Goal: Obtain resource: Download file/media

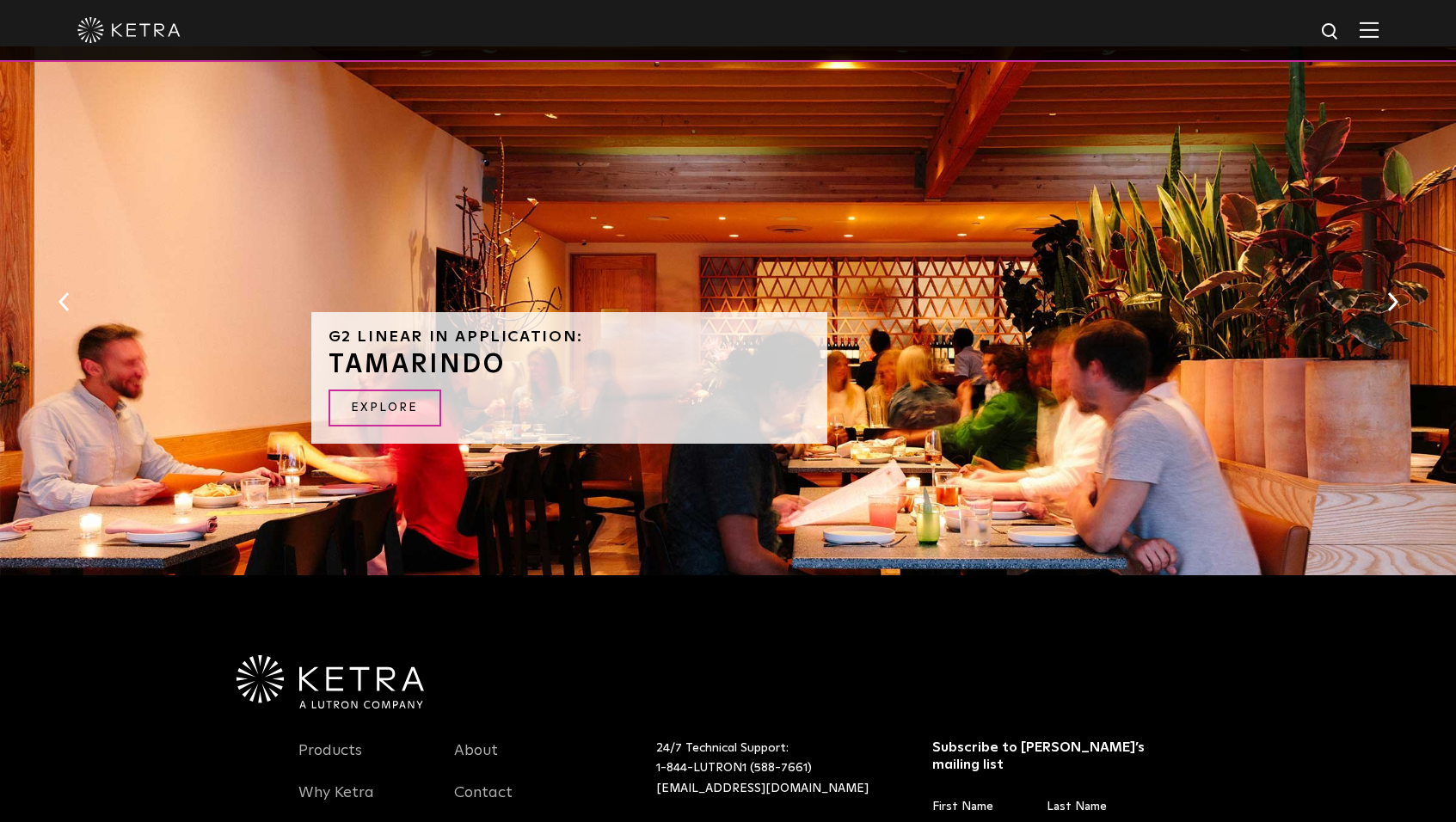
scroll to position [1634, 0]
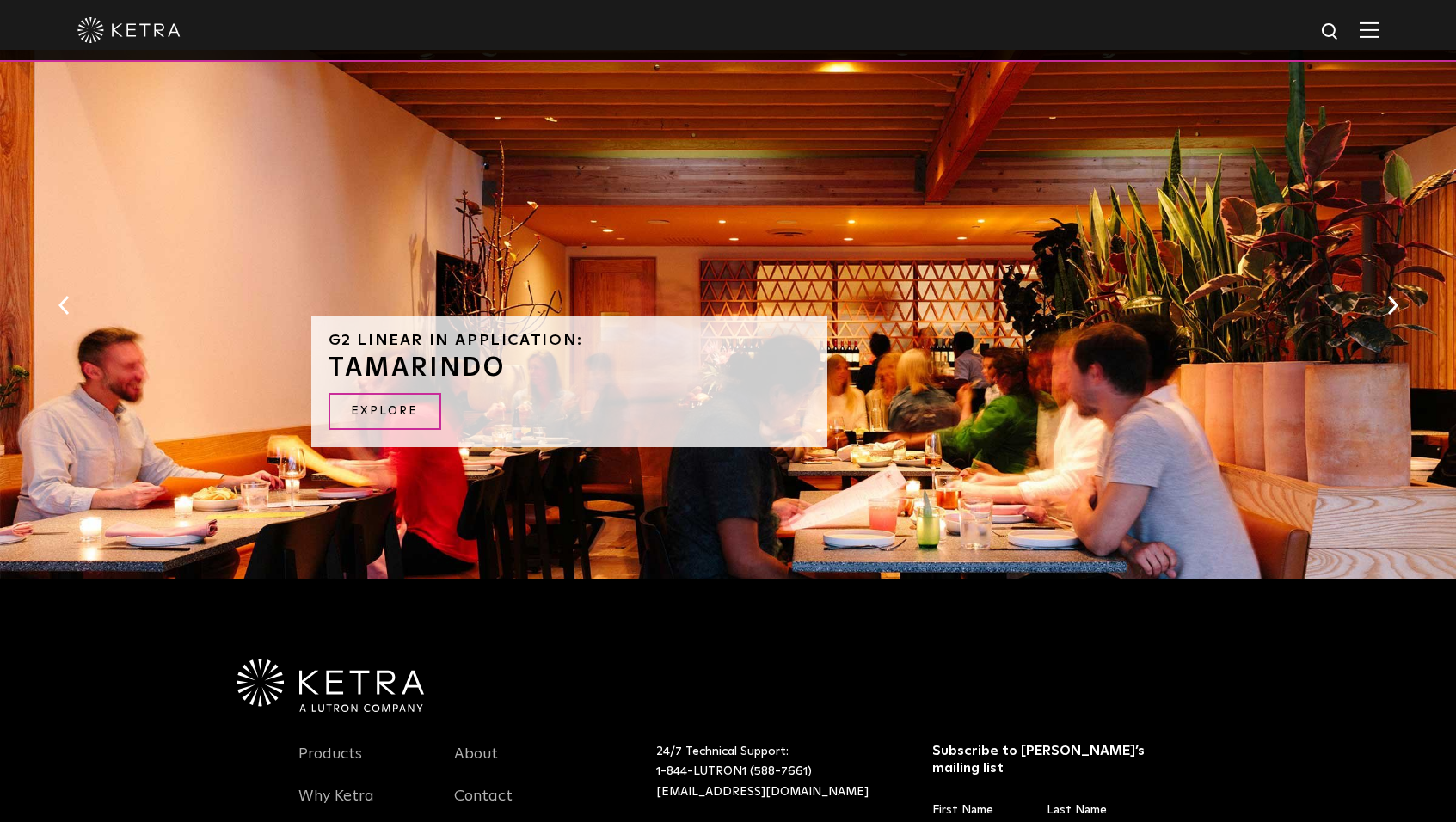
click at [1391, 311] on button "Next" at bounding box center [1392, 305] width 17 height 23
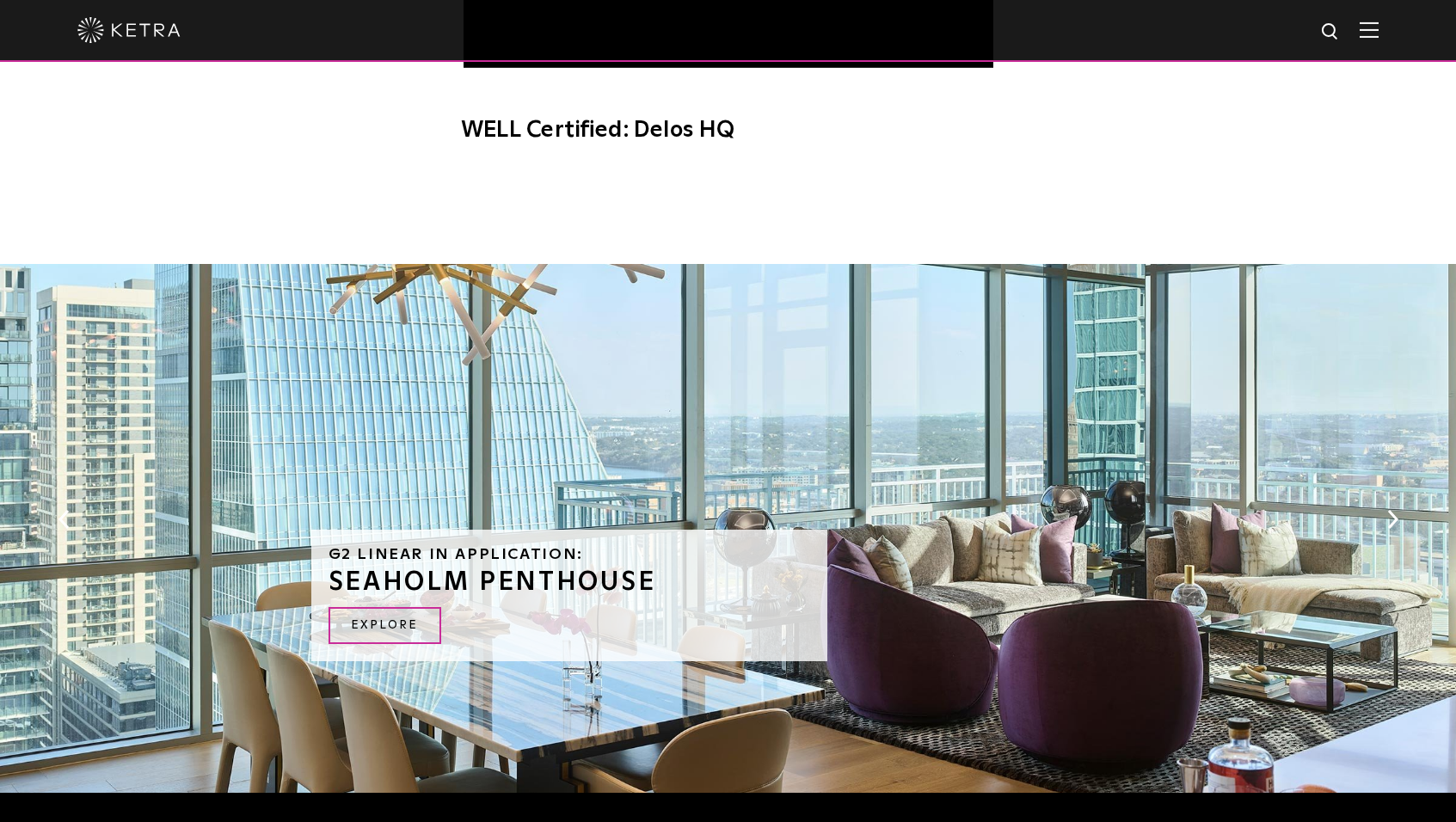
scroll to position [1463, 0]
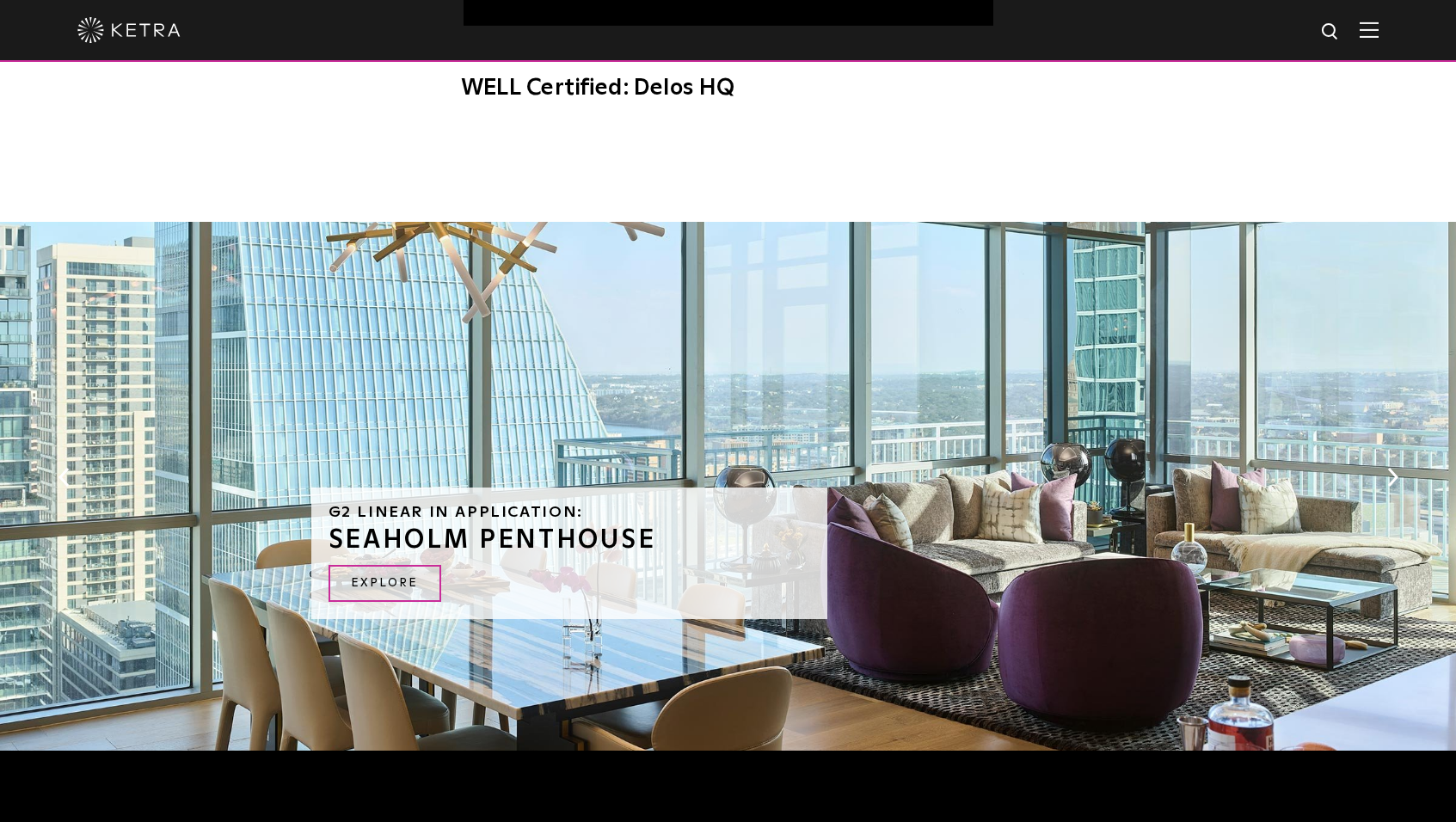
click at [1402, 478] on div "G2 Linear in Application: [PERSON_NAME] PENTHOUSE EXPLORE" at bounding box center [728, 490] width 1456 height 537
click at [1397, 477] on button "Next" at bounding box center [1392, 477] width 17 height 23
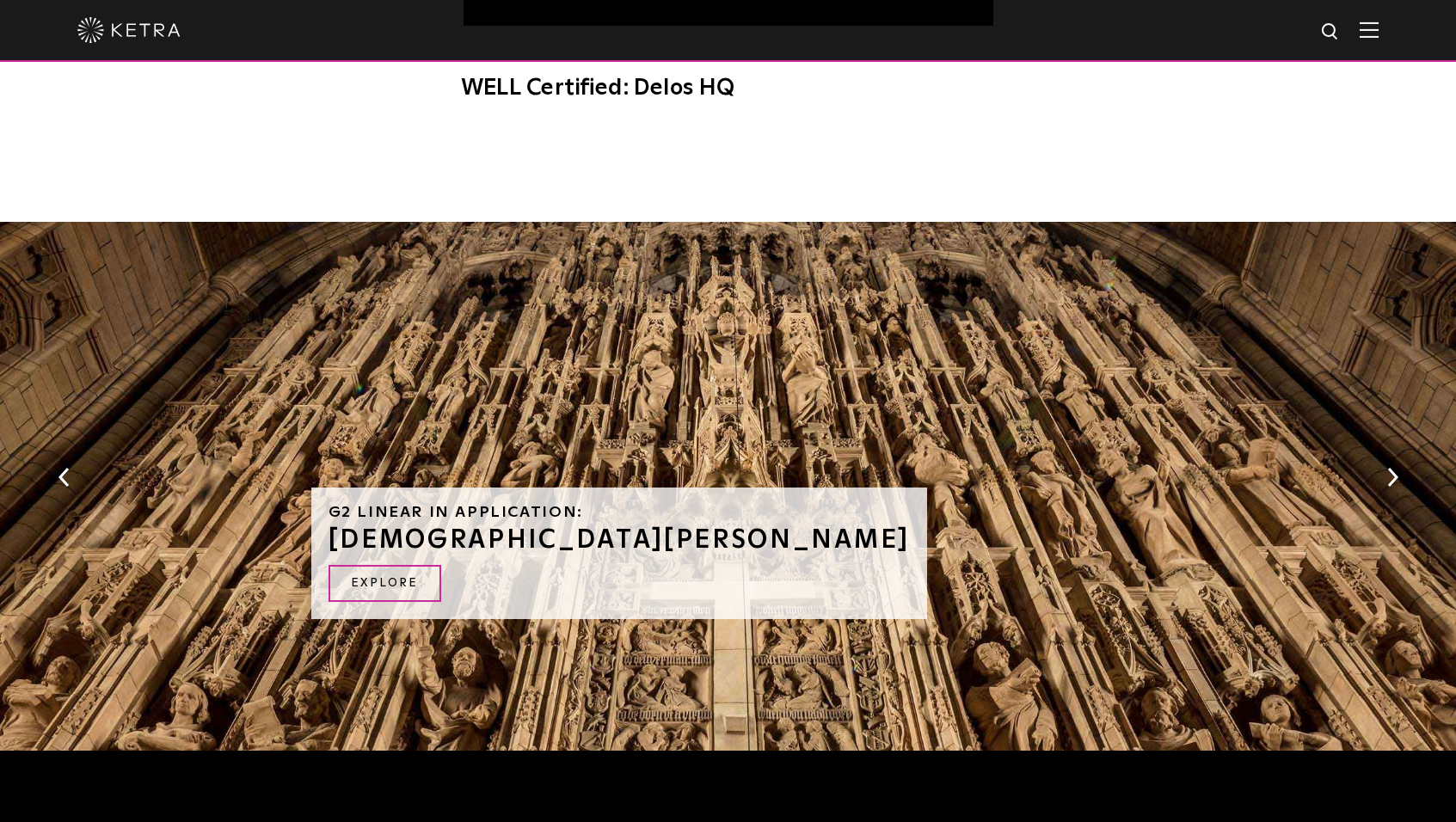
click at [1397, 477] on button "Next" at bounding box center [1392, 477] width 17 height 23
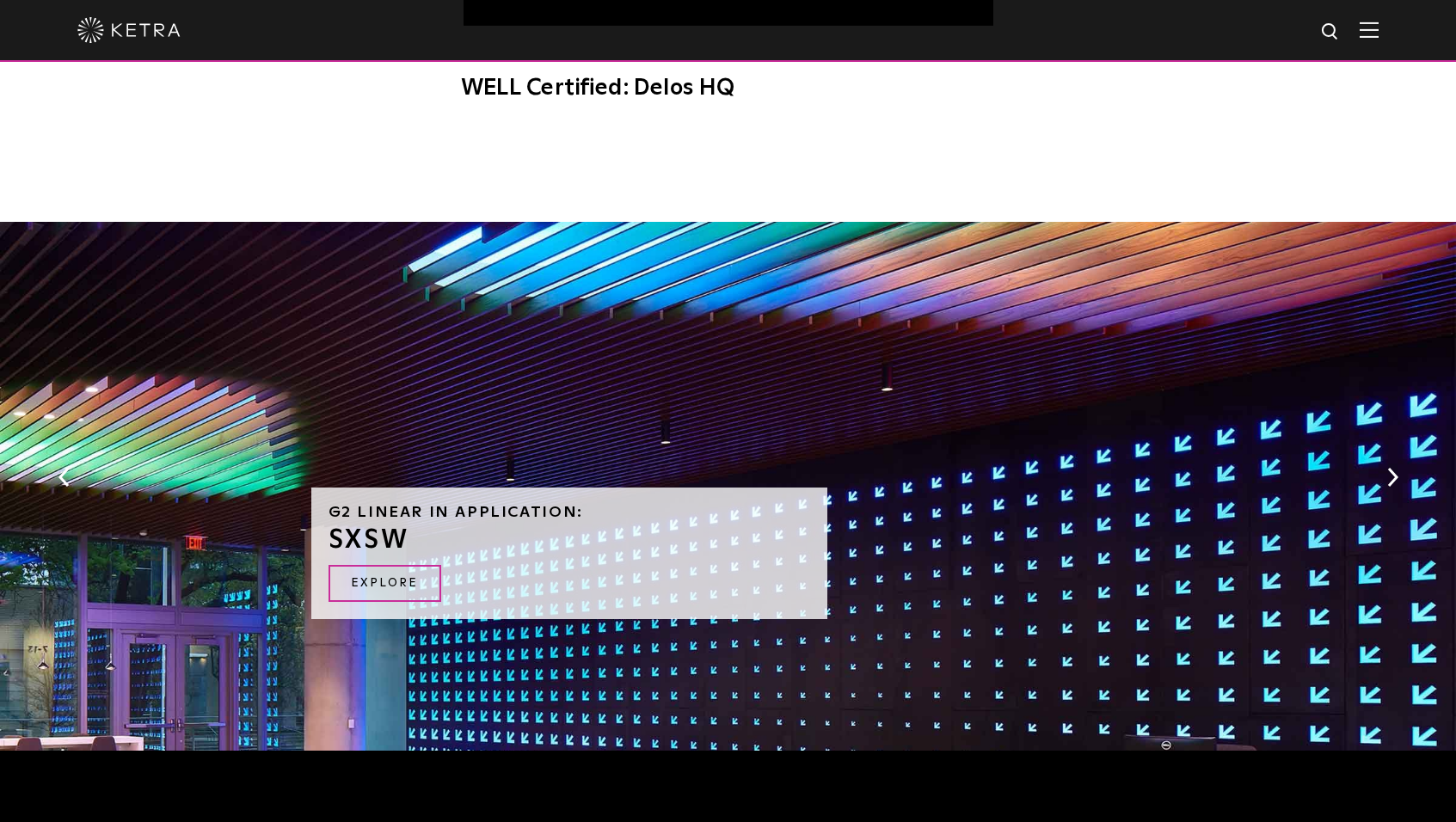
click at [1397, 477] on button "Next" at bounding box center [1392, 477] width 17 height 23
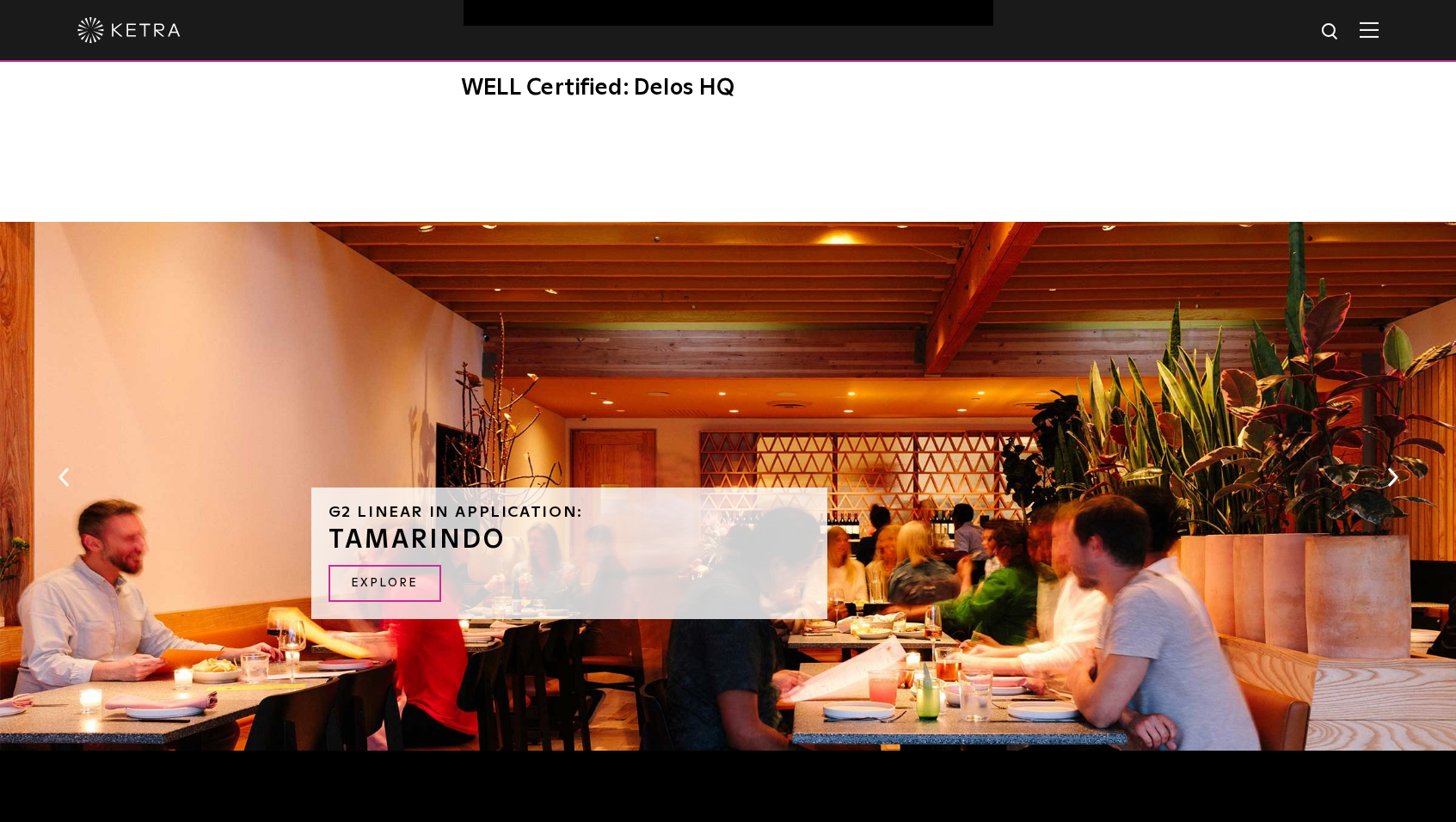
click at [1397, 477] on button "Next" at bounding box center [1392, 477] width 17 height 23
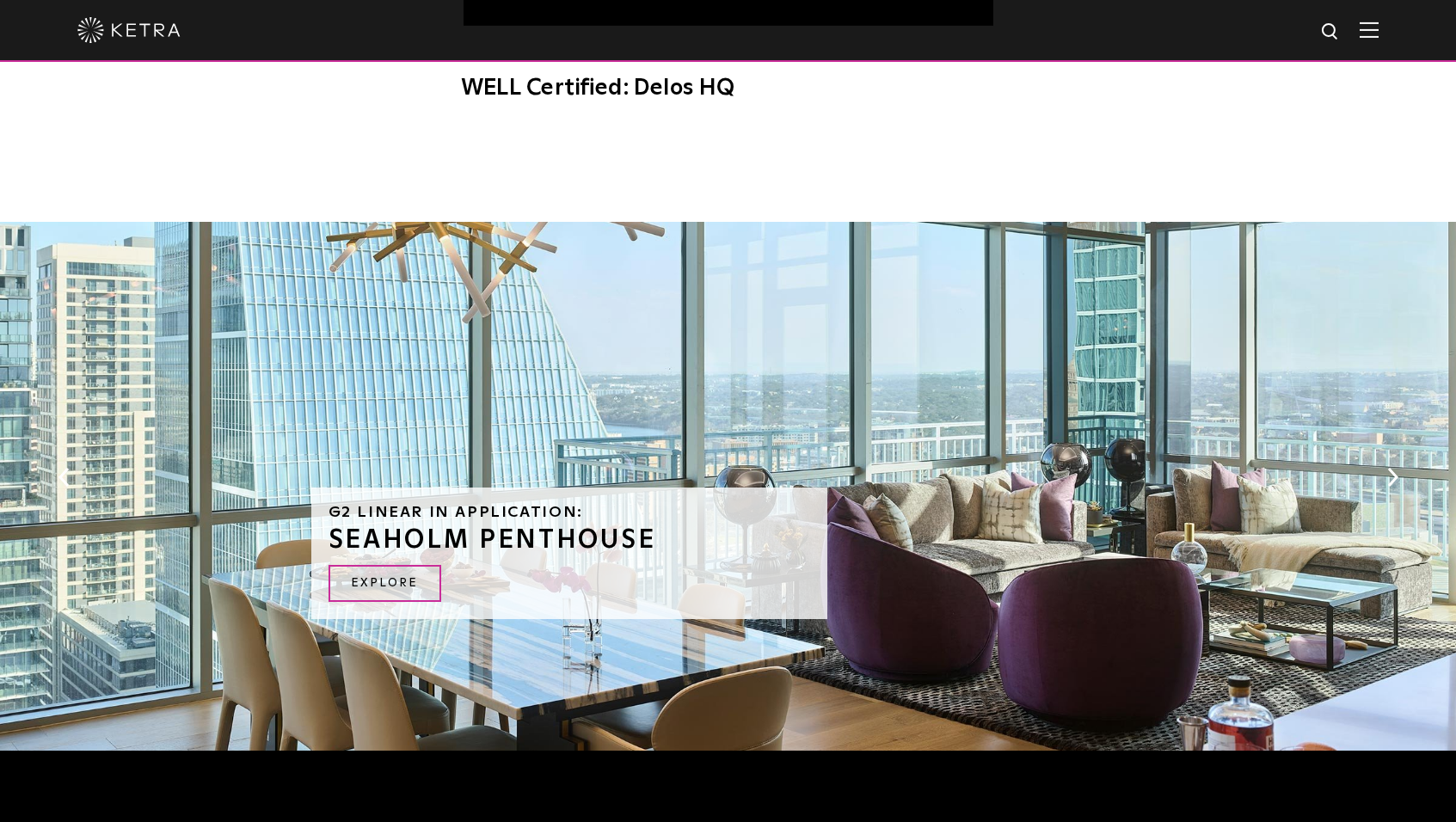
click at [1397, 477] on button "Next" at bounding box center [1392, 477] width 17 height 23
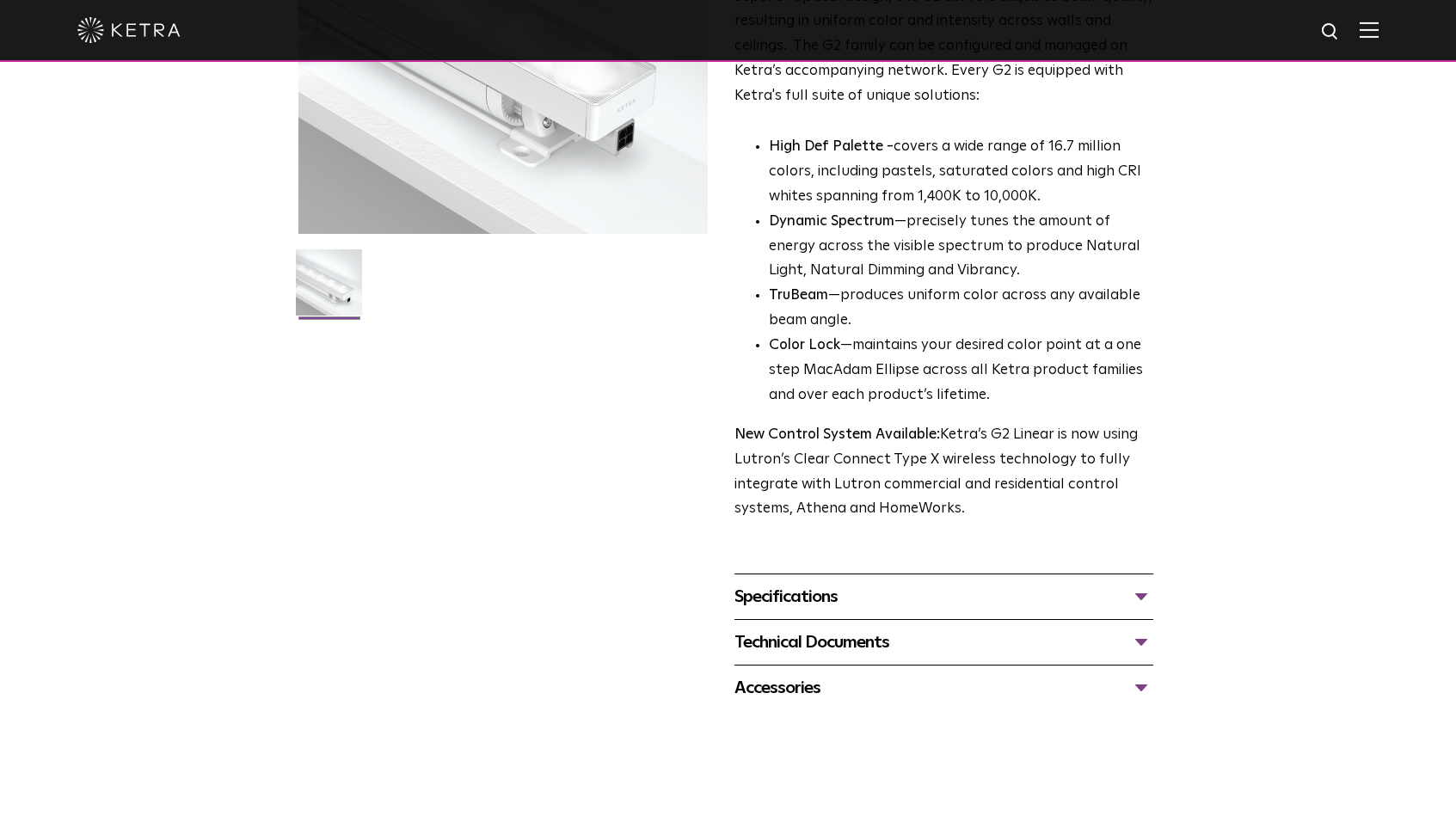
scroll to position [399, 0]
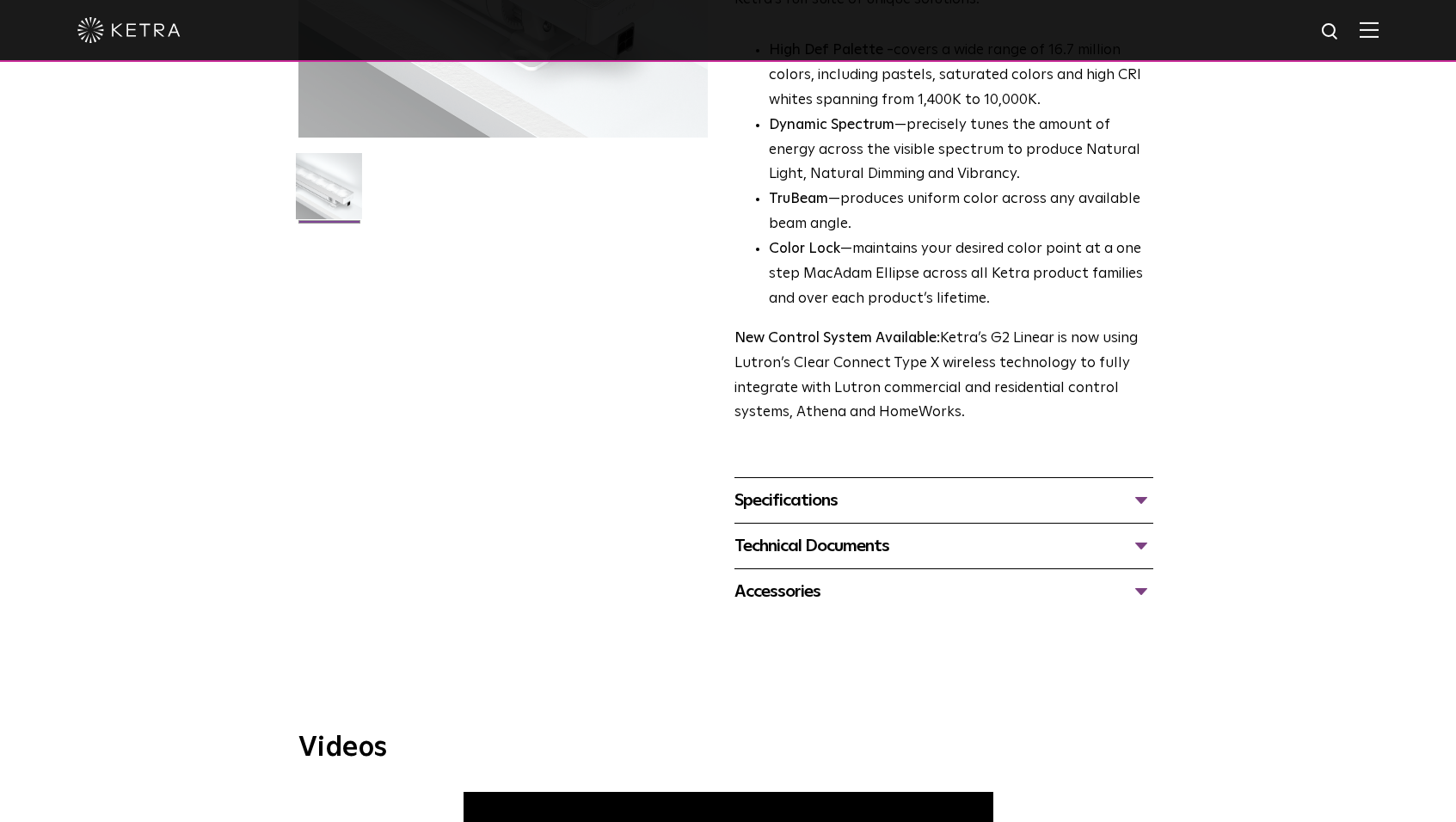
click at [862, 538] on div "Technical Documents" at bounding box center [944, 546] width 419 height 28
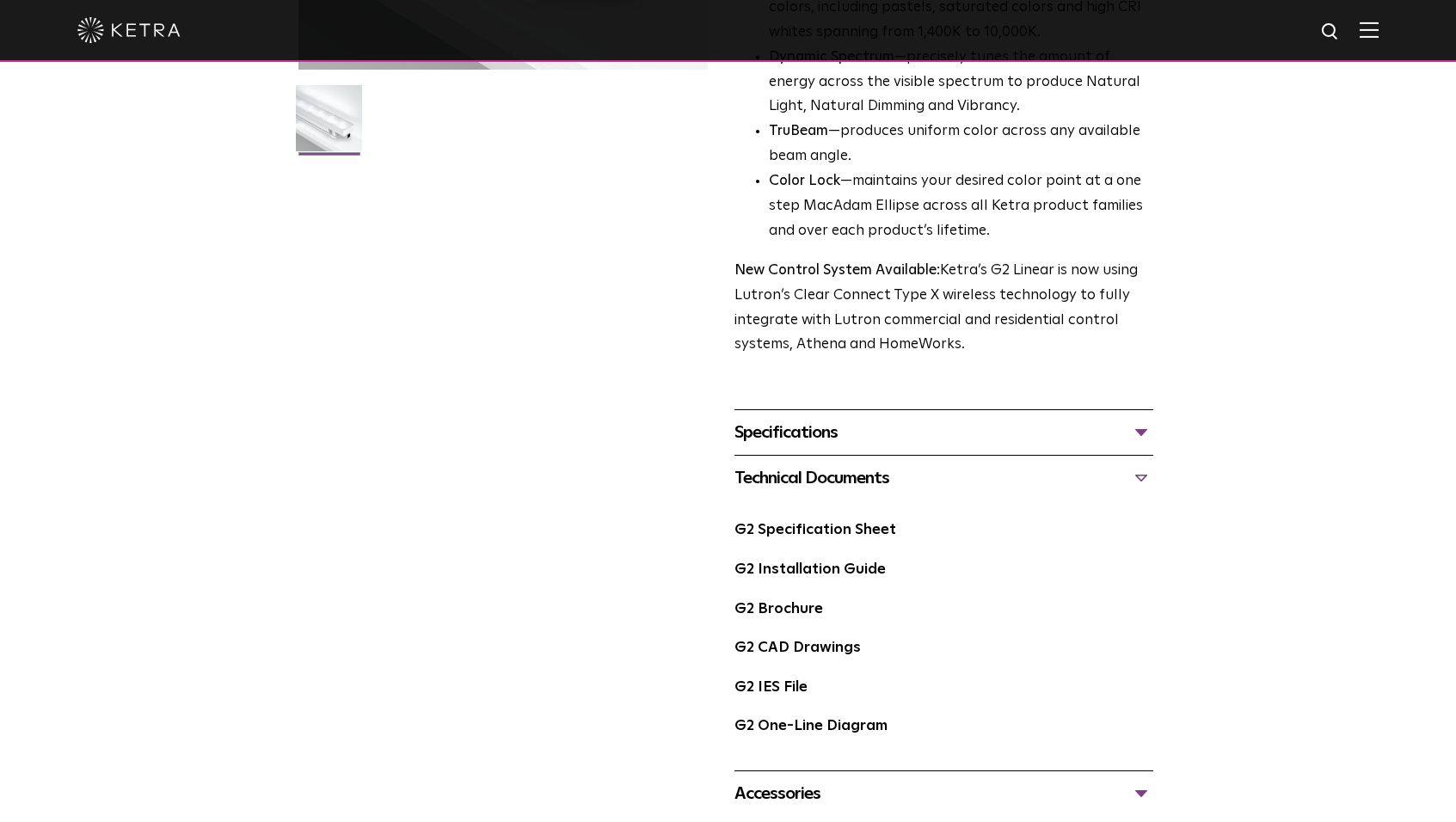
scroll to position [657, 0]
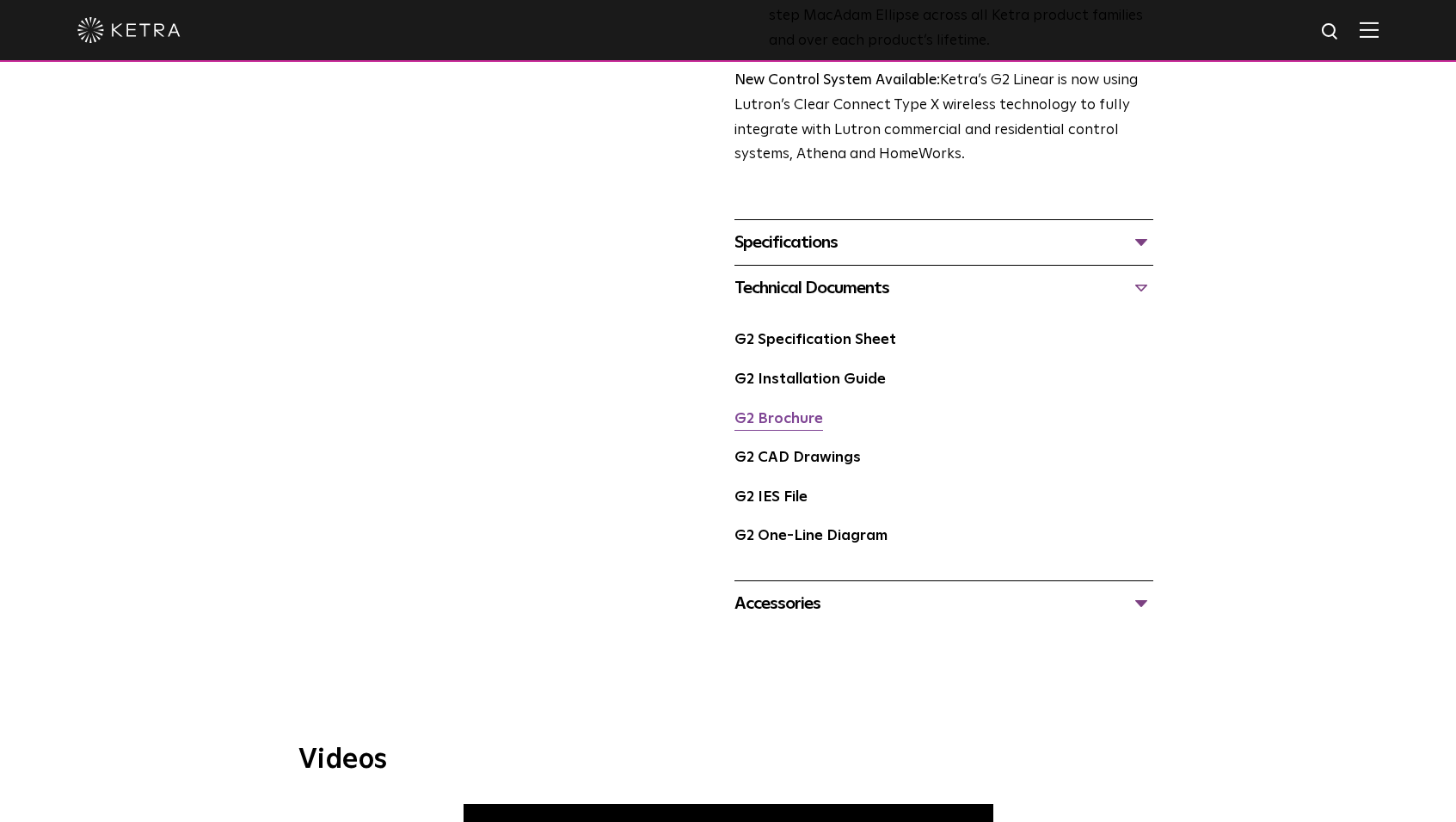
click at [787, 422] on link "G2 Brochure" at bounding box center [779, 419] width 89 height 15
